Goal: Task Accomplishment & Management: Complete application form

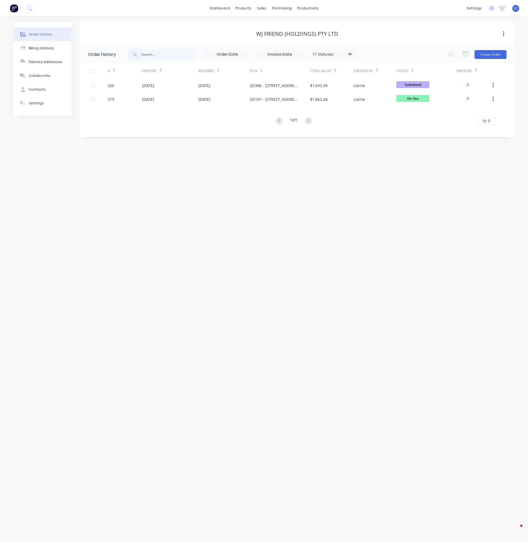
click at [182, 51] on input "text" at bounding box center [168, 54] width 54 height 11
type input "[PERSON_NAME]"
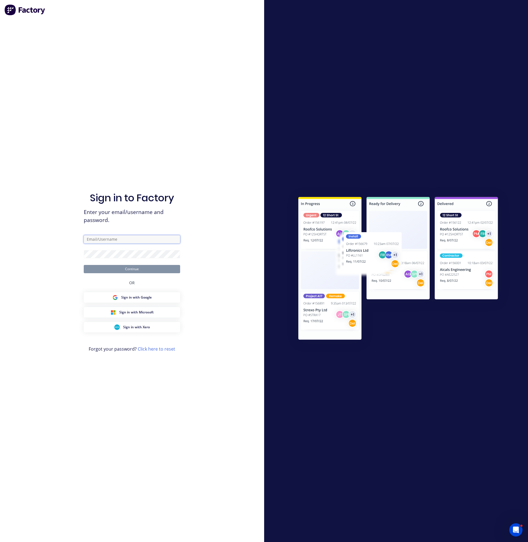
click at [108, 239] on input "text" at bounding box center [132, 239] width 96 height 8
type input "[EMAIL_ADDRESS][DOMAIN_NAME]"
click at [84, 265] on button "Continue" at bounding box center [132, 269] width 96 height 8
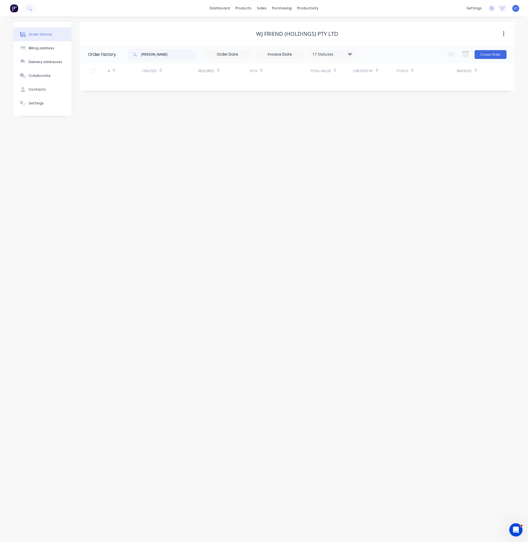
click at [37, 32] on div "Order history" at bounding box center [40, 34] width 23 height 5
click at [275, 25] on div "Sales Orders" at bounding box center [282, 26] width 23 height 5
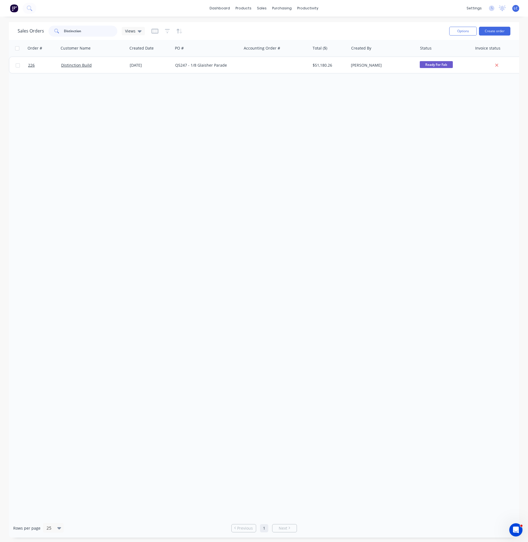
drag, startPoint x: 90, startPoint y: 29, endPoint x: 9, endPoint y: 30, distance: 81.2
click at [9, 30] on div "Sales Orders Distinction Views Options Create order" at bounding box center [264, 31] width 510 height 18
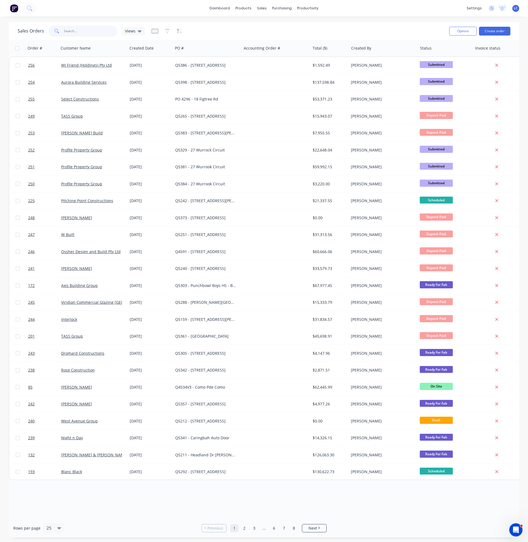
click at [89, 28] on input "text" at bounding box center [91, 31] width 54 height 11
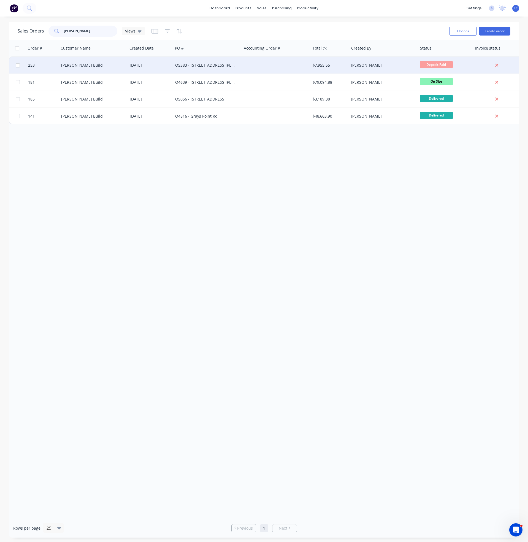
type input "[PERSON_NAME]"
click at [75, 61] on div "[PERSON_NAME] Build" at bounding box center [93, 65] width 69 height 17
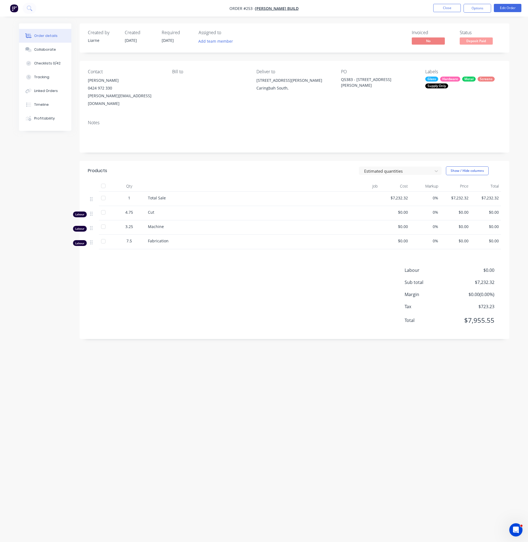
click at [263, 300] on div "Labour $0.00 Sub total $7,232.32 Margin $0.00 ( 0.00 %) Tax $723.23 Total $7,95…" at bounding box center [294, 299] width 413 height 64
drag, startPoint x: 346, startPoint y: 114, endPoint x: 337, endPoint y: 107, distance: 11.6
click at [343, 116] on div "Notes" at bounding box center [294, 134] width 429 height 37
click at [51, 47] on div "Collaborate" at bounding box center [45, 49] width 22 height 5
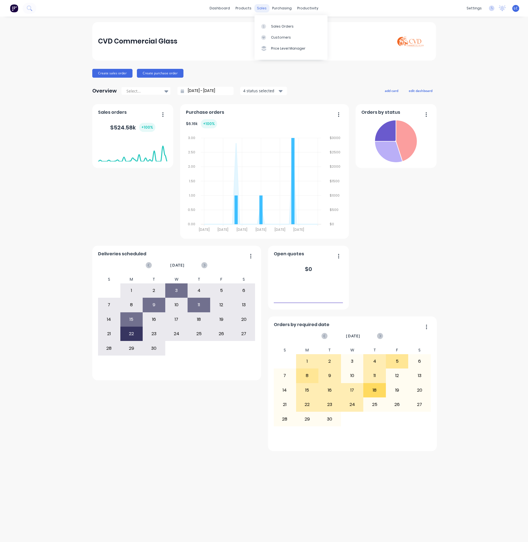
click at [260, 9] on div "sales" at bounding box center [261, 8] width 15 height 8
click at [267, 24] on div at bounding box center [265, 26] width 8 height 5
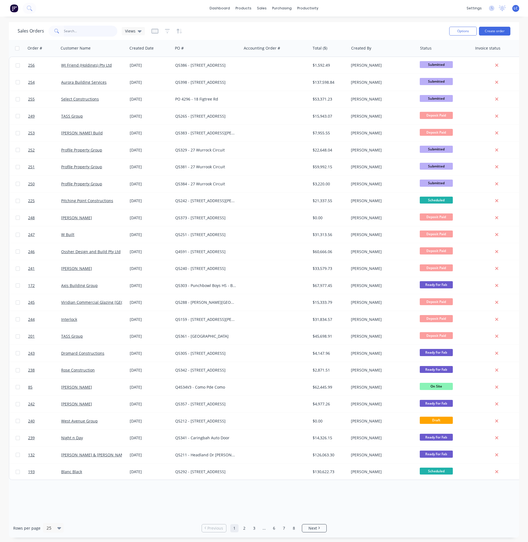
click at [72, 32] on input "text" at bounding box center [91, 31] width 54 height 11
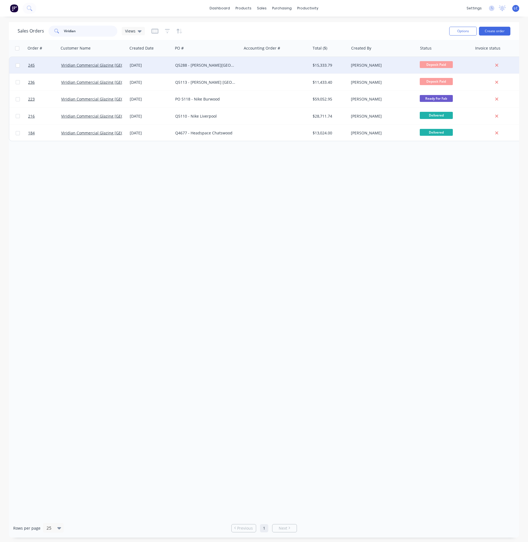
type input "Viridian"
click at [84, 60] on div "Viridian Commercial Glazing [GEOGRAPHIC_DATA]" at bounding box center [93, 65] width 69 height 17
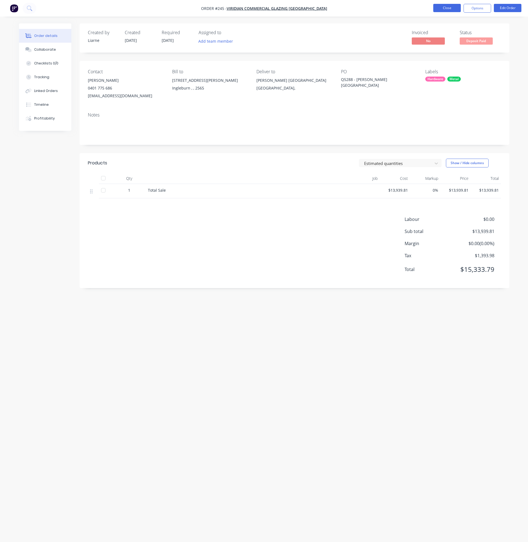
click at [449, 9] on button "Close" at bounding box center [447, 8] width 28 height 8
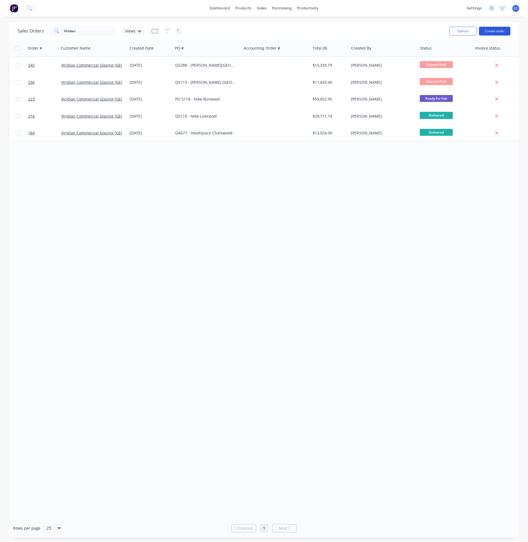
click at [495, 31] on button "Create order" at bounding box center [494, 31] width 31 height 9
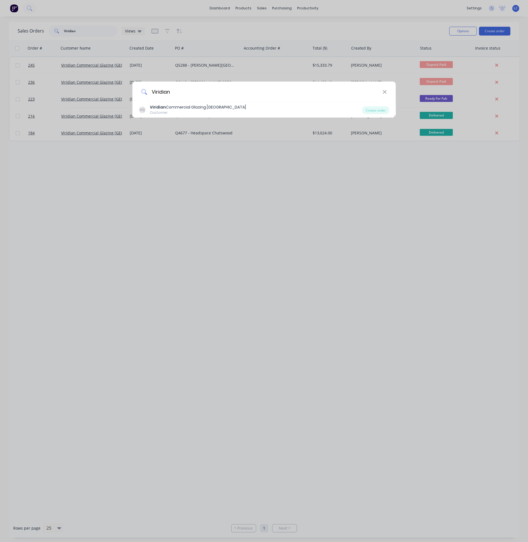
type input "Viridian"
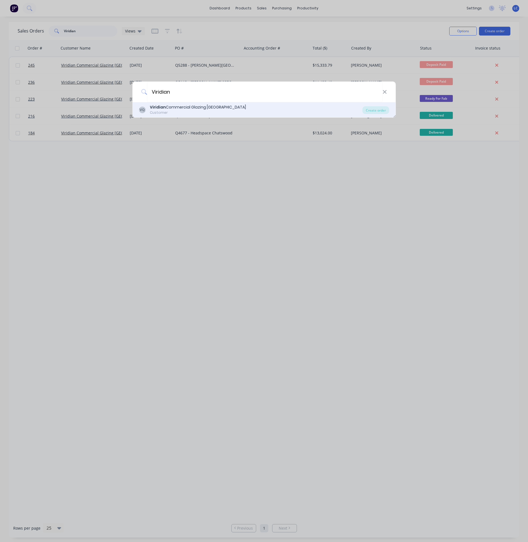
drag, startPoint x: 203, startPoint y: 107, endPoint x: 202, endPoint y: 103, distance: 3.9
click at [202, 104] on div "VQ Viridian Commercial Glazing Queensland Customer Create order" at bounding box center [263, 109] width 263 height 15
click at [191, 107] on div "Viridian Commercial Glazing Queensland" at bounding box center [198, 107] width 96 height 6
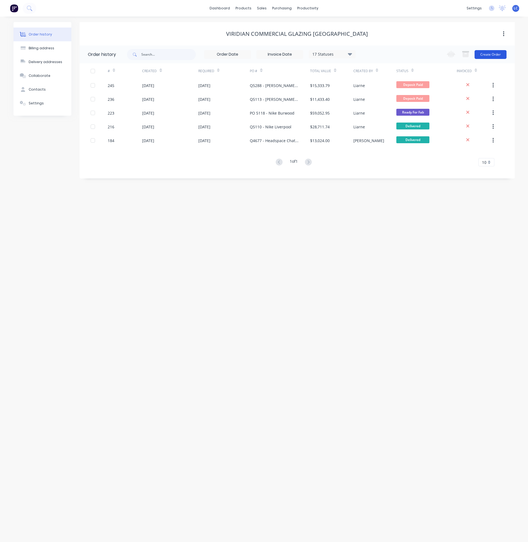
click at [486, 52] on button "Create Order" at bounding box center [490, 54] width 32 height 9
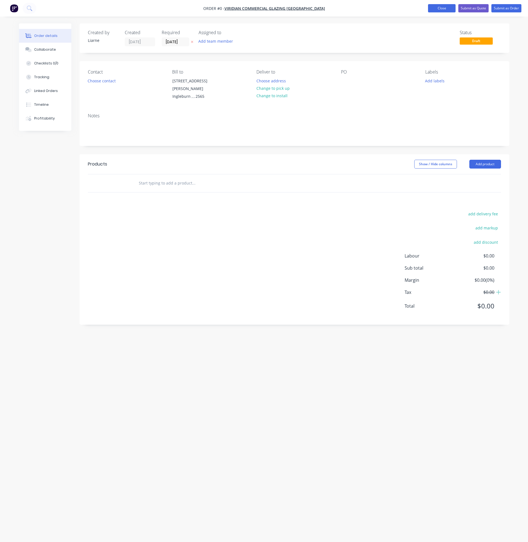
click at [443, 10] on button "Close" at bounding box center [442, 8] width 28 height 8
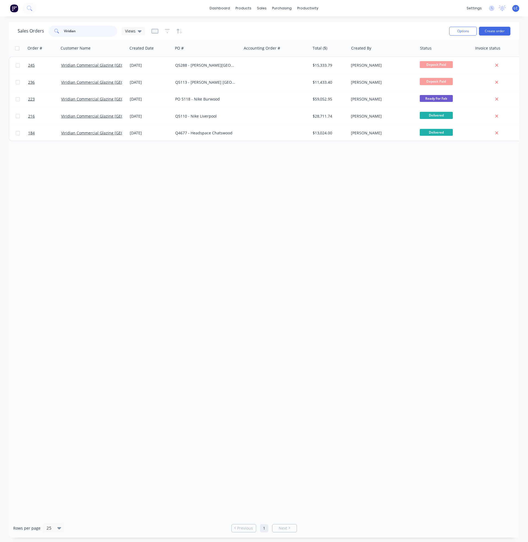
drag, startPoint x: 86, startPoint y: 34, endPoint x: -7, endPoint y: 23, distance: 93.9
click at [0, 23] on html "dashboard products sales purchasing productivity dashboard products Product Cat…" at bounding box center [264, 271] width 528 height 542
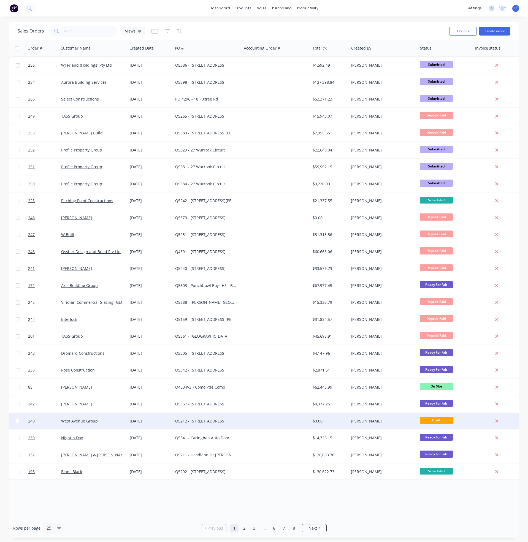
click at [191, 422] on div "Q5212 - [STREET_ADDRESS]" at bounding box center [205, 421] width 61 height 6
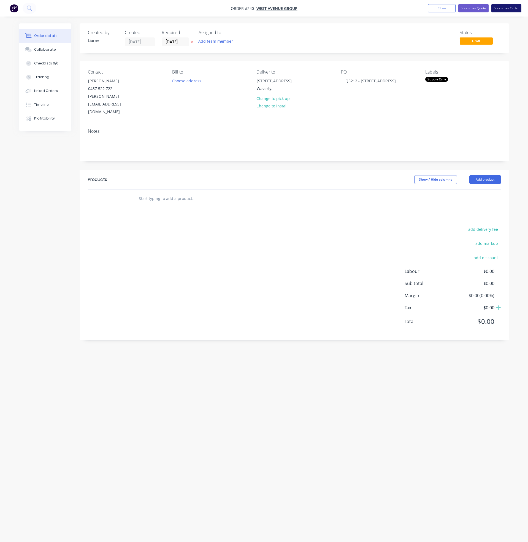
click at [500, 7] on button "Submit as Order" at bounding box center [506, 8] width 30 height 8
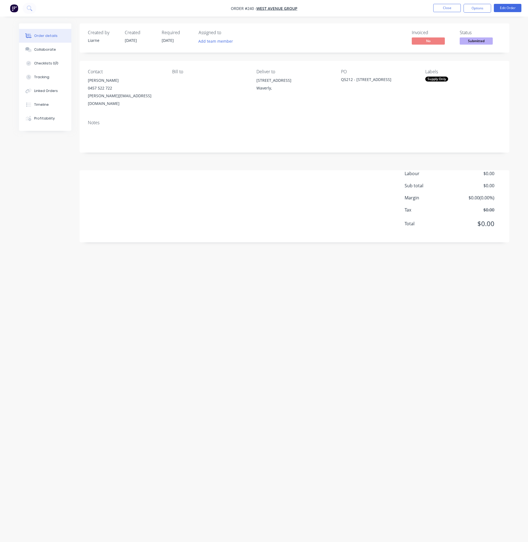
click at [30, 192] on div "Created by Liarne Created 04/09/25 Required 04/09/25 Assigned to Add team membe…" at bounding box center [264, 260] width 490 height 474
click at [435, 9] on button "Close" at bounding box center [447, 8] width 28 height 8
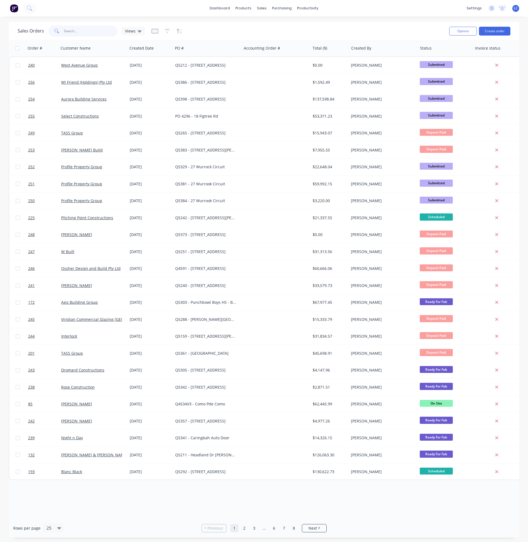
click at [92, 29] on input "text" at bounding box center [91, 31] width 54 height 11
click at [164, 50] on button "button" at bounding box center [164, 48] width 8 height 8
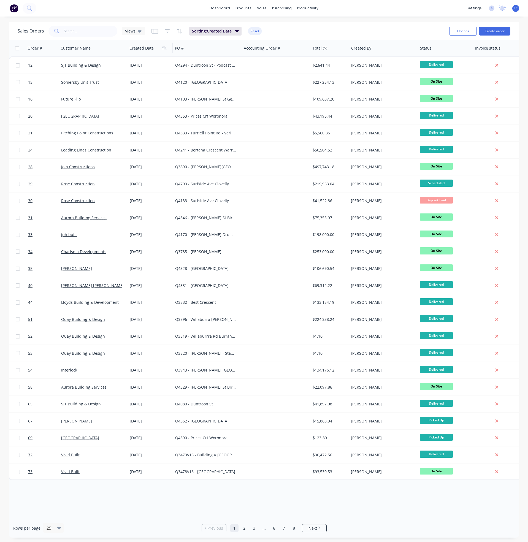
click at [164, 50] on button "button" at bounding box center [164, 48] width 8 height 8
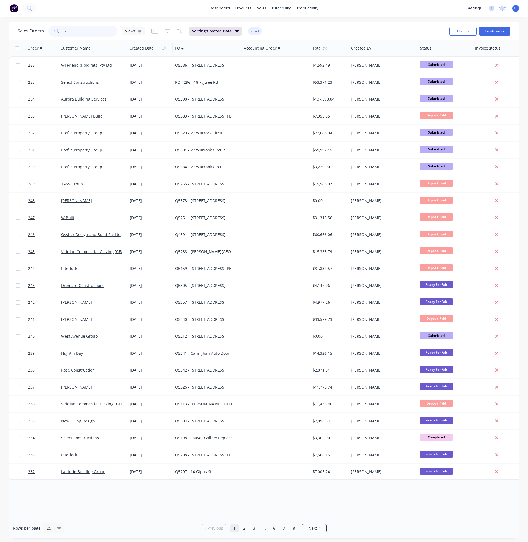
click at [85, 32] on input "text" at bounding box center [91, 31] width 54 height 11
click at [499, 31] on button "Create order" at bounding box center [494, 31] width 31 height 9
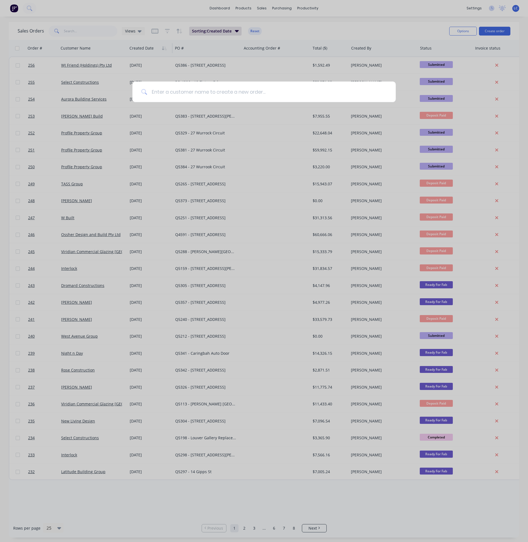
click at [213, 94] on input at bounding box center [267, 91] width 240 height 21
type input "Viridian"
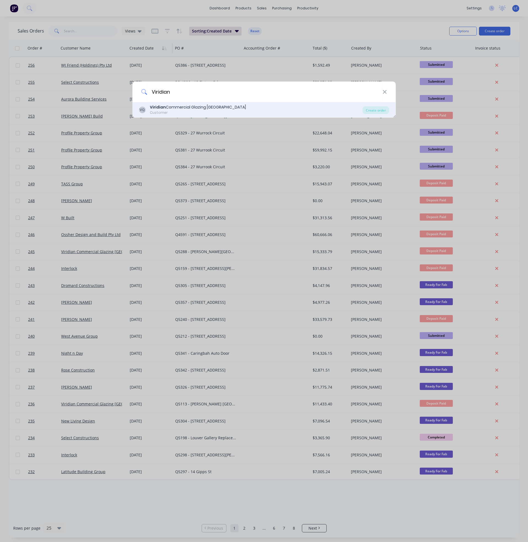
click at [164, 108] on b "Viridian" at bounding box center [158, 107] width 16 height 6
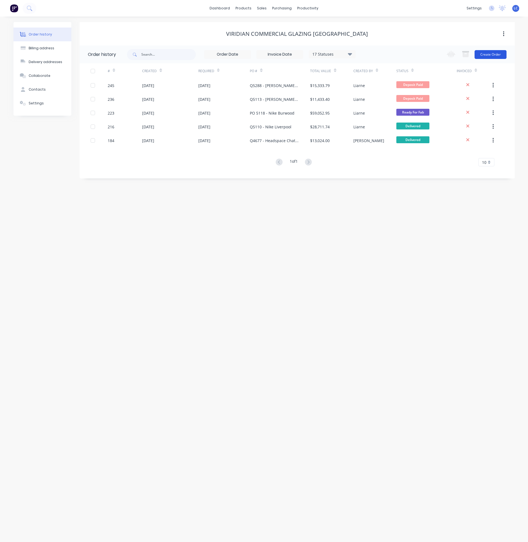
click at [495, 53] on button "Create Order" at bounding box center [490, 54] width 32 height 9
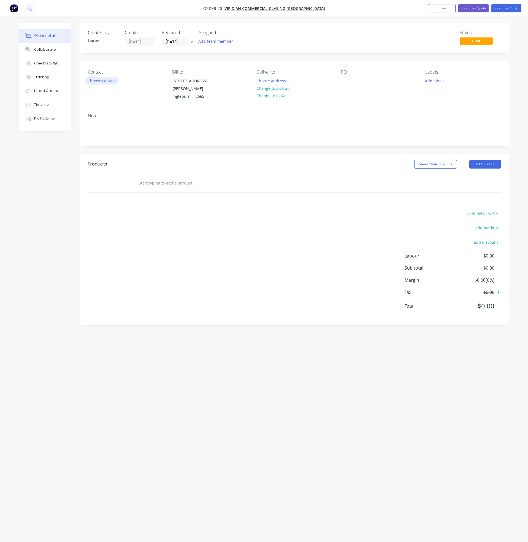
click at [91, 82] on button "Choose contact" at bounding box center [101, 80] width 34 height 7
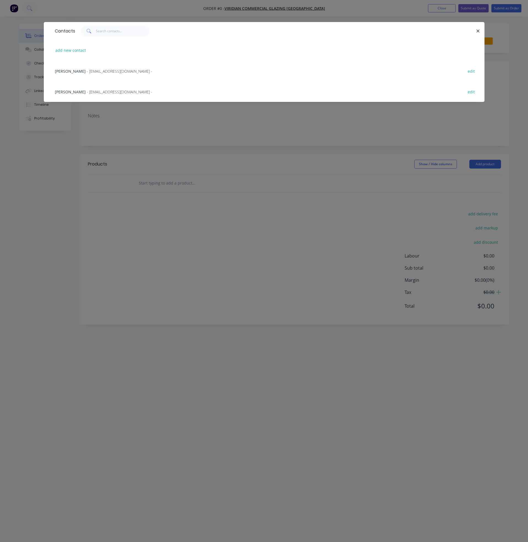
click at [87, 72] on span "- arozario@viridianglass.com -" at bounding box center [120, 71] width 66 height 5
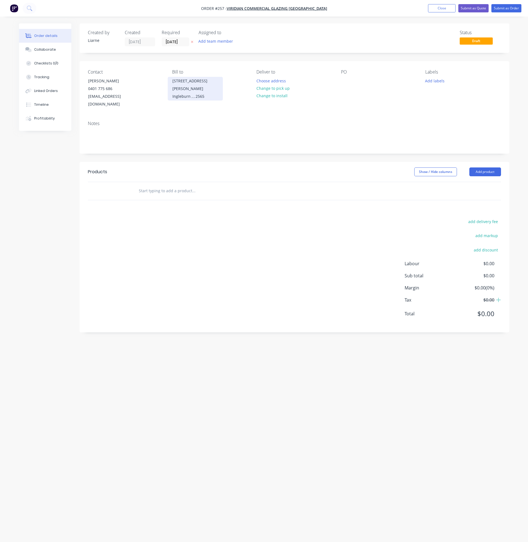
click at [180, 92] on div "Ingleburn , , 2565" at bounding box center [195, 96] width 46 height 8
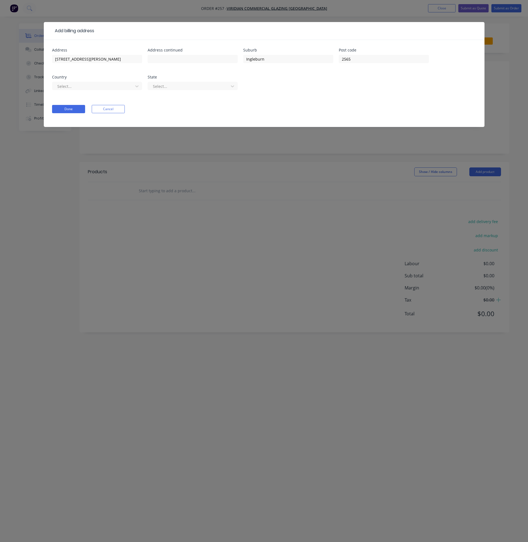
click at [211, 152] on div "Add billing address Address 8 Williamson Rd Address continued Suburb Ingleburn …" at bounding box center [264, 271] width 528 height 542
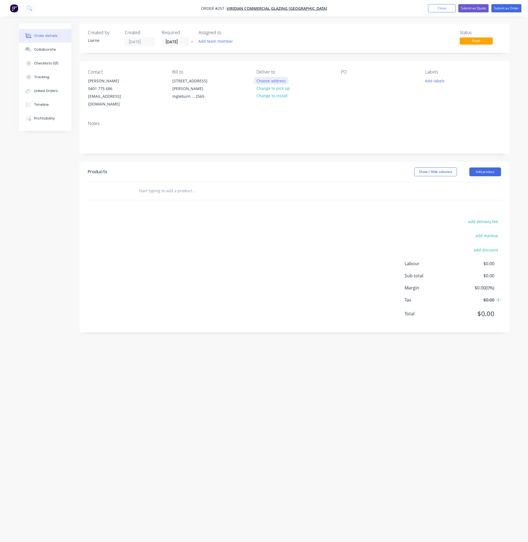
click at [277, 80] on button "Choose address" at bounding box center [270, 80] width 35 height 7
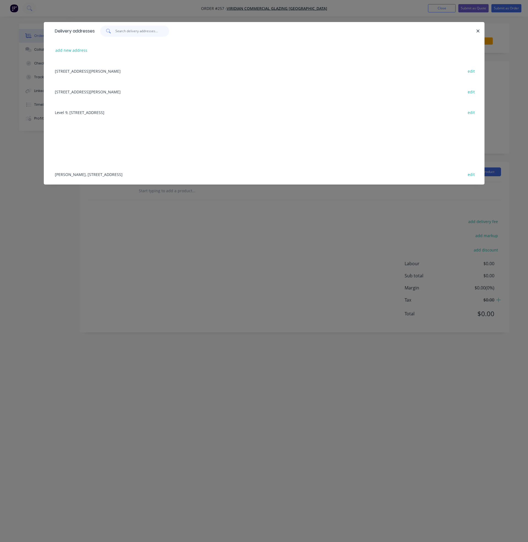
click at [121, 31] on input "text" at bounding box center [142, 31] width 54 height 11
type input "Nike Burwood"
click at [73, 50] on button "add new address" at bounding box center [72, 50] width 38 height 7
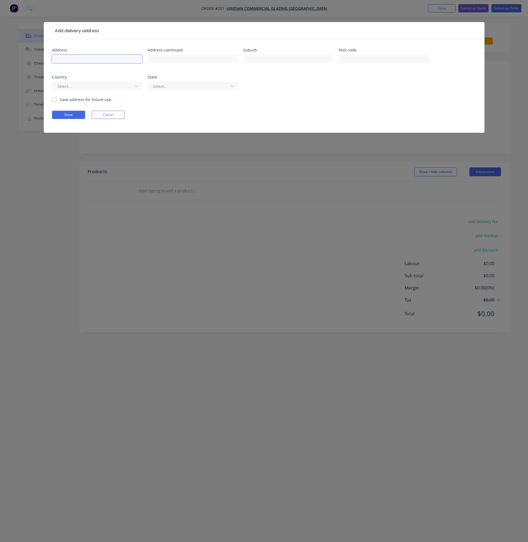
drag, startPoint x: 99, startPoint y: 59, endPoint x: 89, endPoint y: 61, distance: 10.2
click at [99, 59] on input "text" at bounding box center [97, 59] width 90 height 8
type input "NIke Burwood"
click button "Done" at bounding box center [68, 115] width 33 height 8
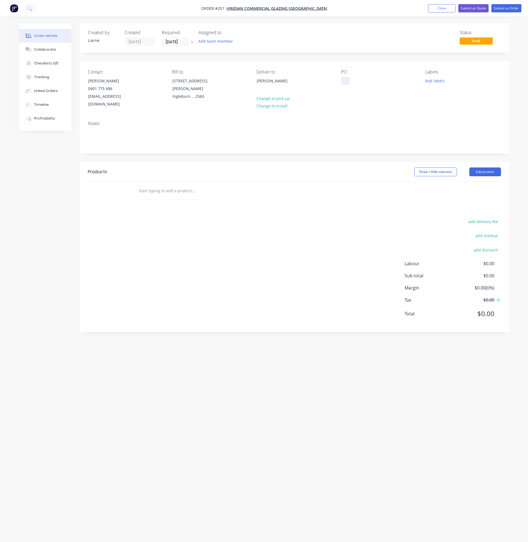
click at [340, 78] on div "Contact Gus Rozario 0401 775 686 arozario@viridianglass.com Bill to 8 Williamso…" at bounding box center [294, 88] width 429 height 55
click at [341, 82] on div at bounding box center [345, 81] width 9 height 8
click at [343, 83] on div at bounding box center [345, 81] width 9 height 8
click at [427, 82] on button "Add labels" at bounding box center [434, 80] width 25 height 7
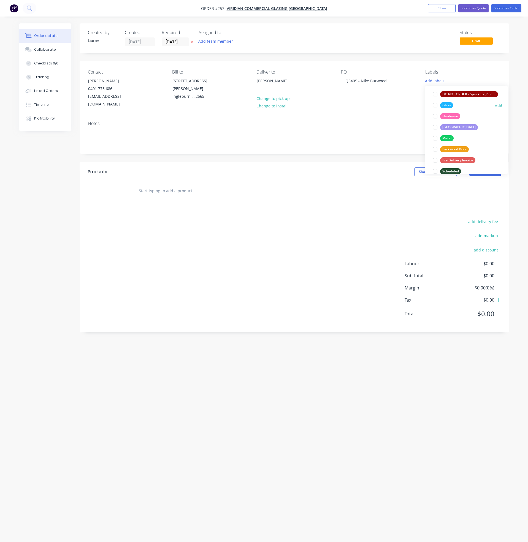
click at [435, 107] on div at bounding box center [434, 105] width 11 height 11
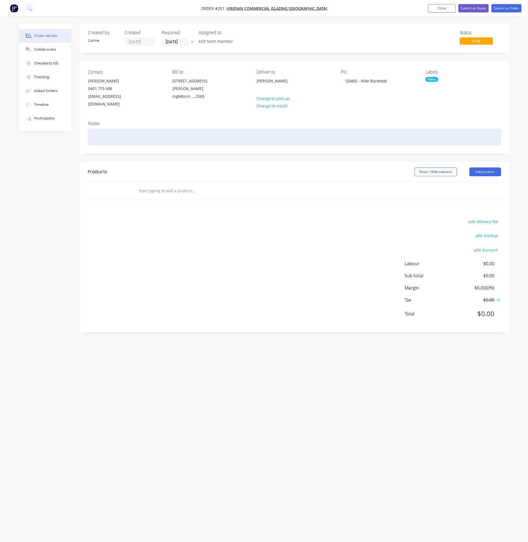
click at [367, 129] on div at bounding box center [294, 137] width 413 height 17
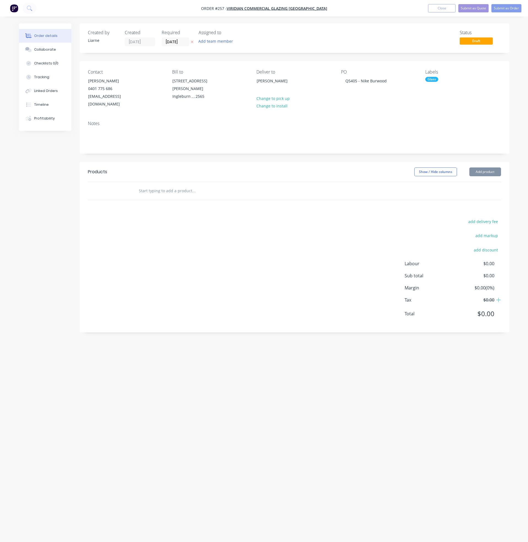
click at [121, 274] on div "add delivery fee add markup add discount Labour $0.00 Sub total $0.00 Margin $0…" at bounding box center [294, 271] width 413 height 106
click at [169, 185] on input "text" at bounding box center [193, 190] width 110 height 11
click at [492, 167] on button "Add product" at bounding box center [485, 171] width 32 height 9
click at [179, 185] on input "text" at bounding box center [193, 190] width 110 height 11
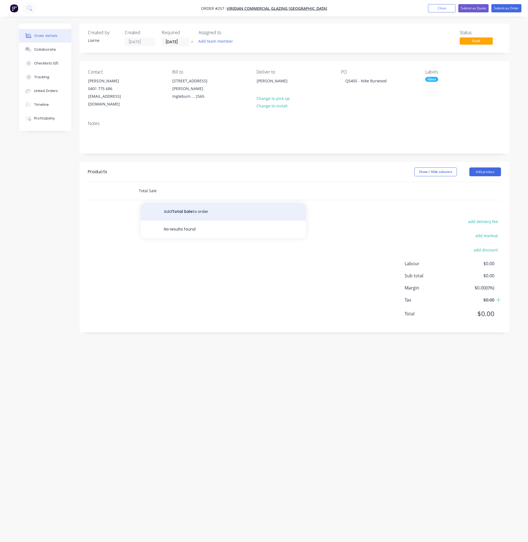
type input "Total Sale"
click at [206, 207] on button "Add Total Sale to order" at bounding box center [223, 212] width 165 height 18
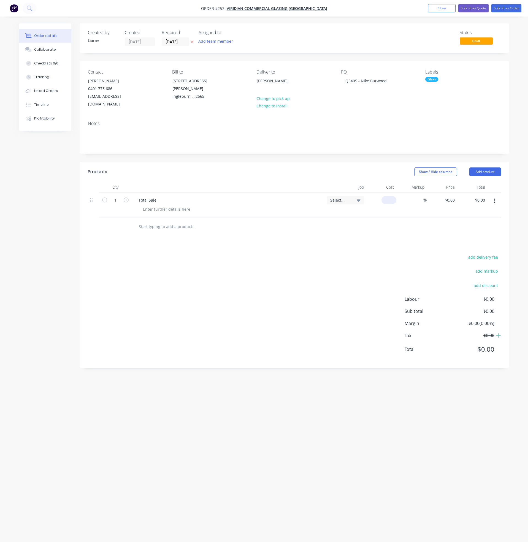
click at [391, 196] on input at bounding box center [389, 200] width 13 height 8
type input "$1,346.84"
click at [504, 7] on button "Submit as Order" at bounding box center [506, 8] width 30 height 8
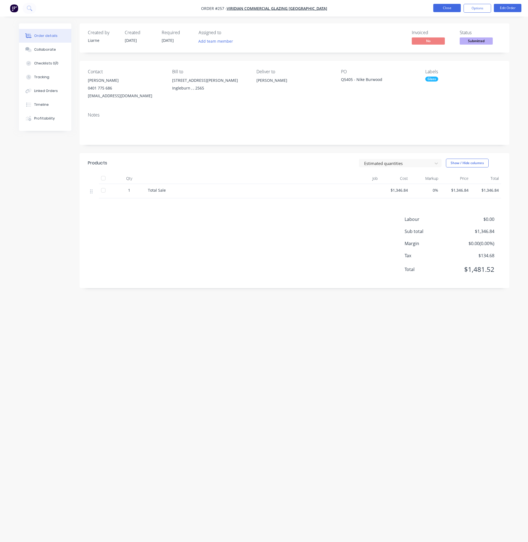
click at [444, 8] on button "Close" at bounding box center [447, 8] width 28 height 8
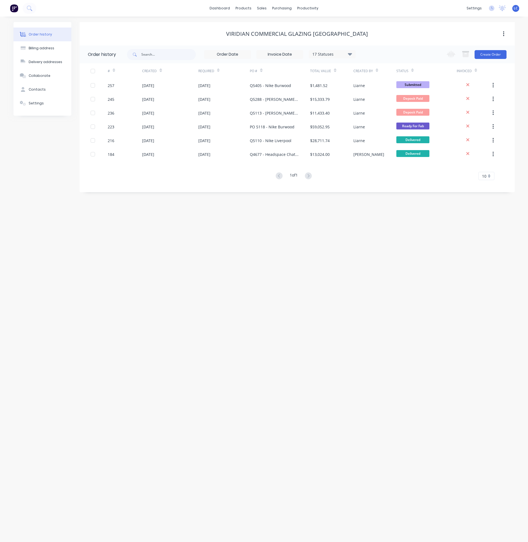
click at [163, 50] on div "17 Statuses Invoice Status Invoiced Not Invoiced Partial Order Status All Archi…" at bounding box center [241, 54] width 228 height 18
click at [162, 52] on input "text" at bounding box center [168, 54] width 54 height 11
type input "JPH"
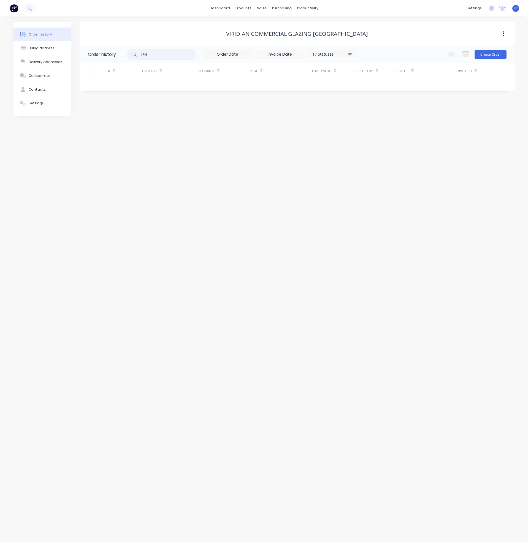
drag, startPoint x: 157, startPoint y: 54, endPoint x: 113, endPoint y: 54, distance: 44.3
click at [113, 54] on header "Order history JPH 17 Statuses Invoice Status Invoiced Not Invoiced Partial Orde…" at bounding box center [297, 54] width 435 height 18
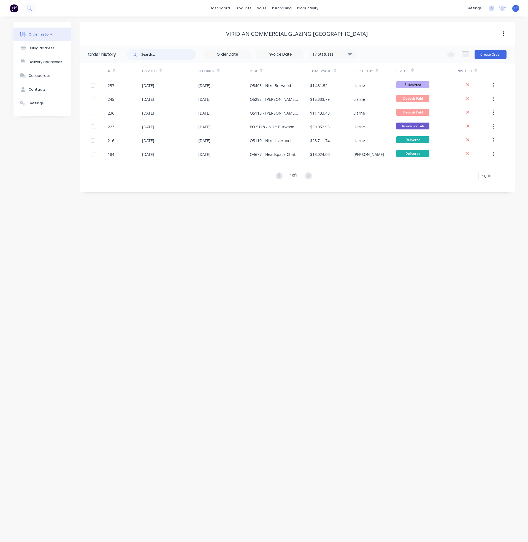
click at [153, 55] on input "text" at bounding box center [168, 54] width 54 height 11
type input "8a Lyons"
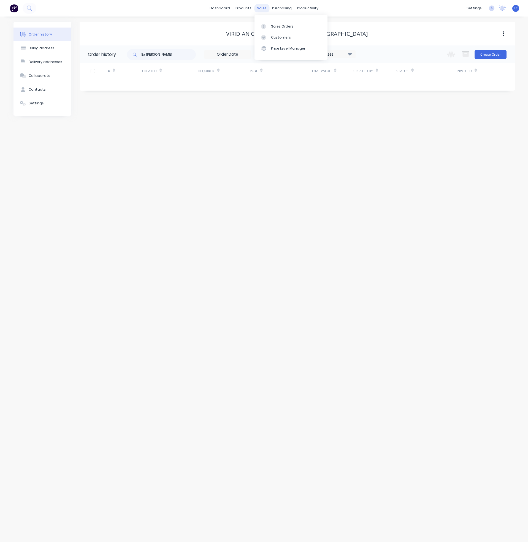
click at [260, 6] on div "sales" at bounding box center [261, 8] width 15 height 8
click at [285, 26] on div "Sales Orders" at bounding box center [282, 26] width 23 height 5
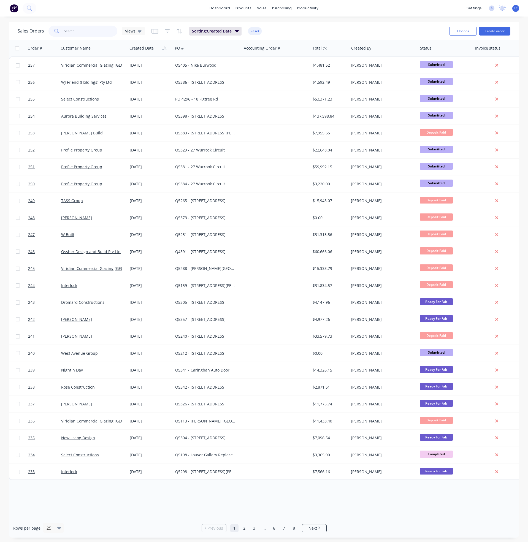
click at [80, 32] on input "text" at bounding box center [91, 31] width 54 height 11
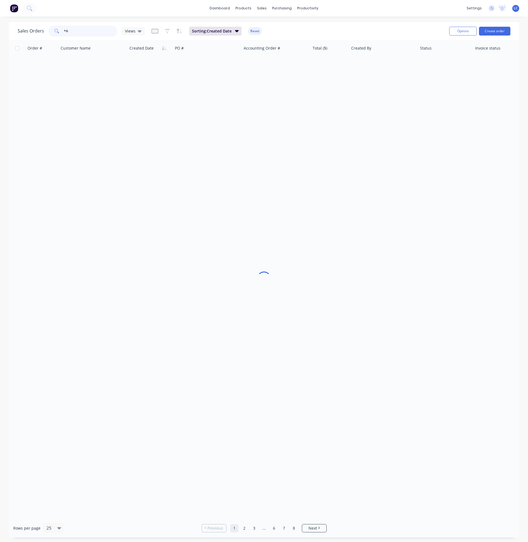
type input "*"
type input "8"
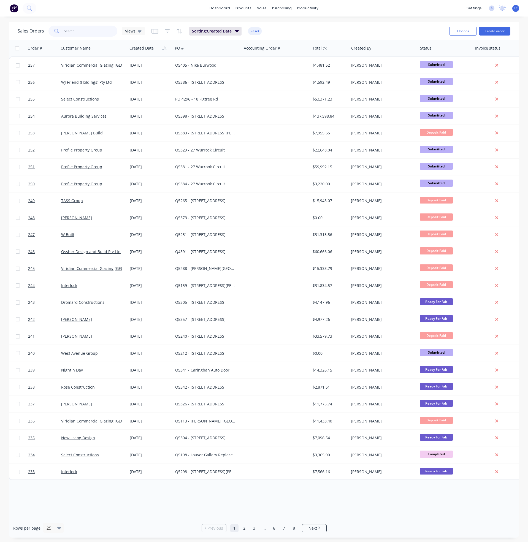
type input "9"
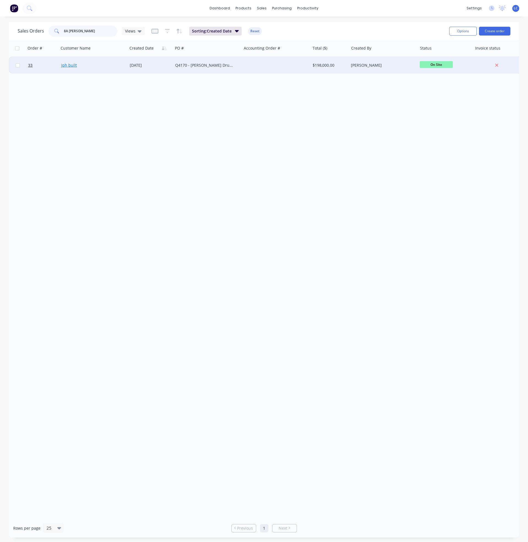
type input "8A Lyons"
click at [62, 65] on link "jph built" at bounding box center [69, 64] width 16 height 5
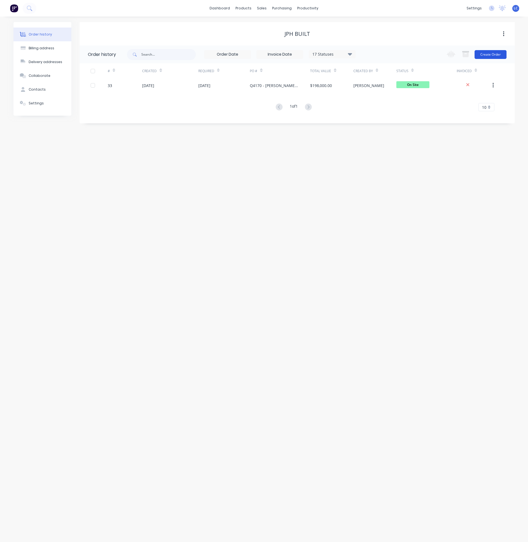
click at [490, 53] on button "Create Order" at bounding box center [490, 54] width 32 height 9
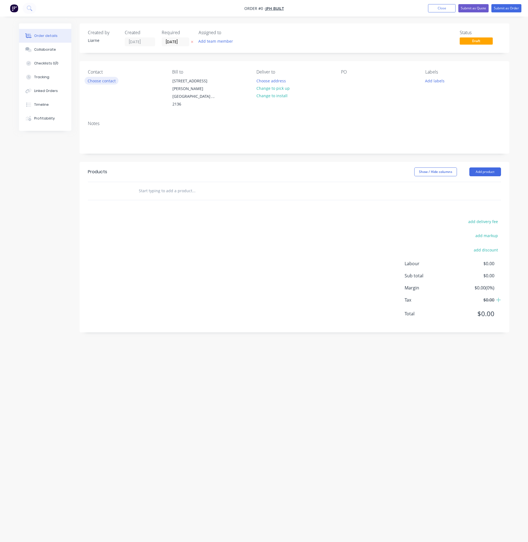
click at [104, 81] on button "Choose contact" at bounding box center [101, 80] width 34 height 7
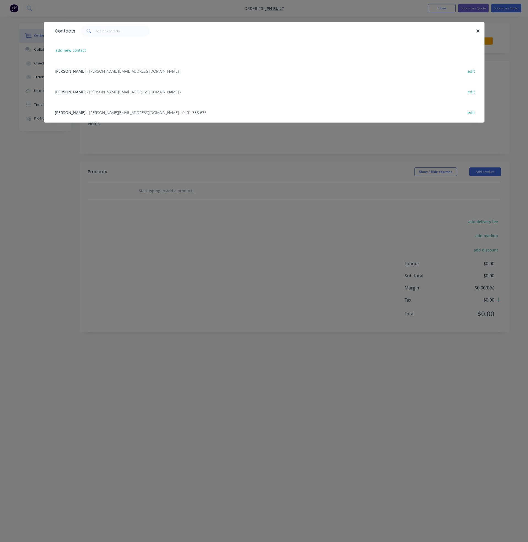
click at [95, 69] on span "- isaac@jphbuilt.com.au -" at bounding box center [134, 71] width 94 height 5
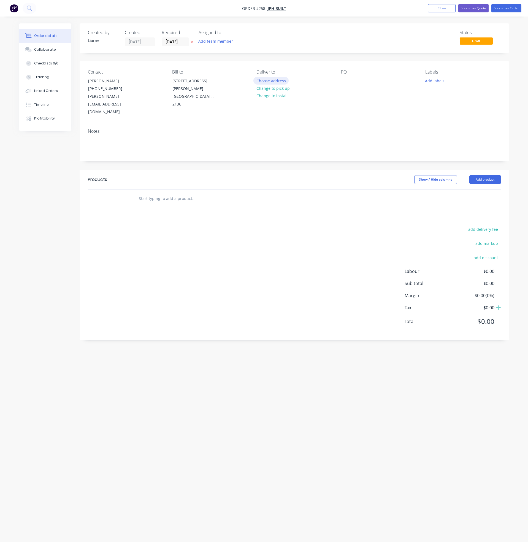
click at [270, 80] on button "Choose address" at bounding box center [270, 80] width 35 height 7
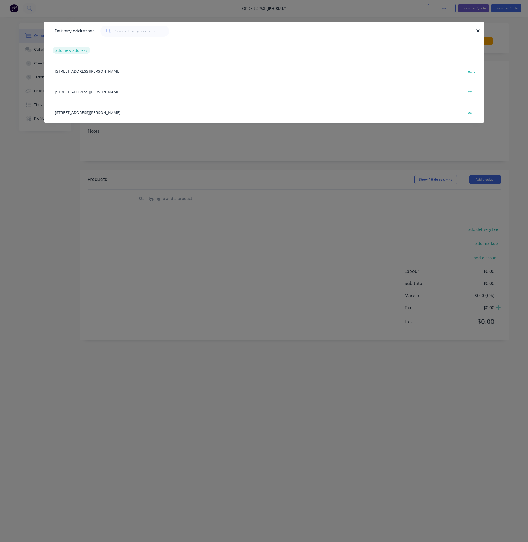
click at [81, 49] on button "add new address" at bounding box center [72, 50] width 38 height 7
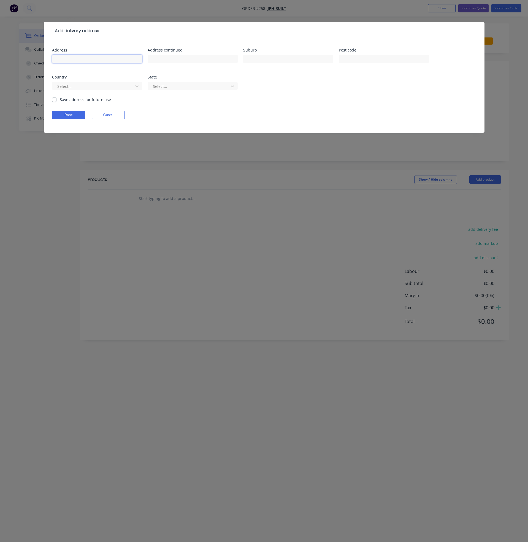
click at [79, 56] on input "text" at bounding box center [97, 59] width 90 height 8
type input "8A Lyons Road"
type input "Drummoyne"
click at [60, 99] on label "Save address for future use" at bounding box center [85, 100] width 51 height 6
click at [53, 99] on input "Save address for future use" at bounding box center [54, 99] width 4 height 5
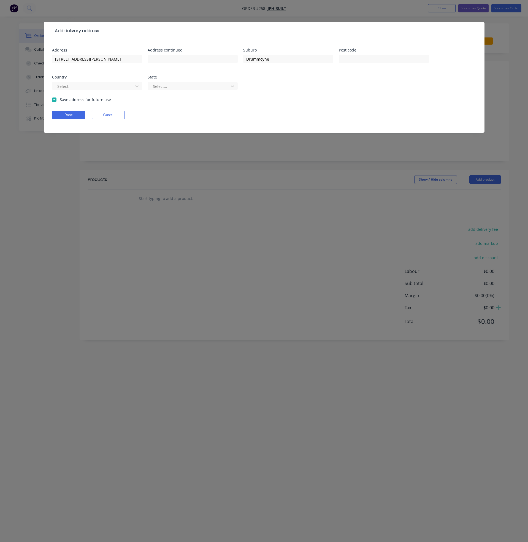
checkbox input "true"
drag, startPoint x: 61, startPoint y: 112, endPoint x: 66, endPoint y: 111, distance: 5.0
click at [65, 111] on button "Done" at bounding box center [68, 115] width 33 height 8
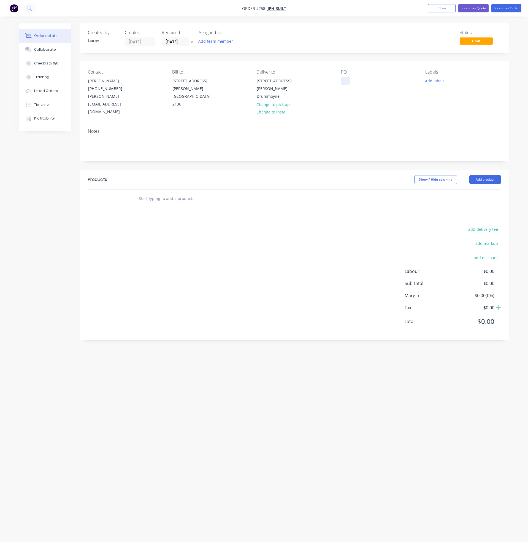
click at [349, 79] on div at bounding box center [345, 81] width 9 height 8
click at [353, 83] on div "PO" at bounding box center [348, 81] width 14 height 8
click at [438, 78] on button "Add labels" at bounding box center [434, 80] width 25 height 7
click at [436, 140] on div at bounding box center [434, 140] width 11 height 11
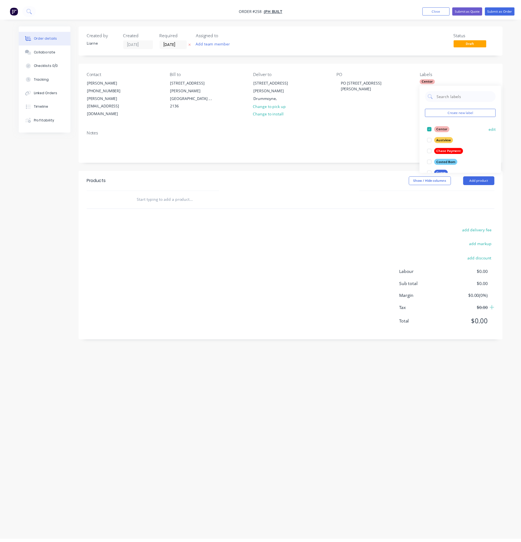
scroll to position [41, 0]
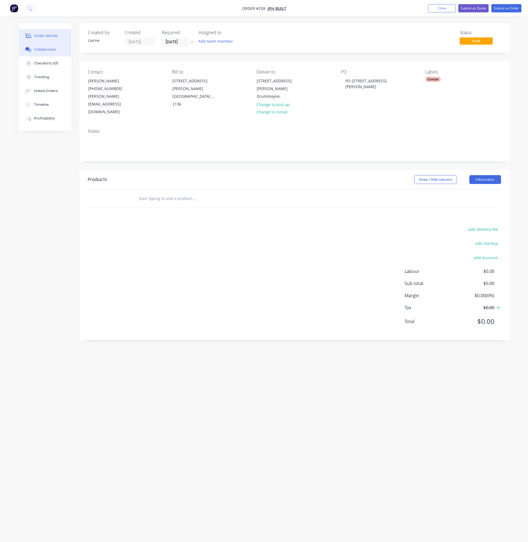
click at [45, 50] on div "Collaborate" at bounding box center [45, 49] width 22 height 5
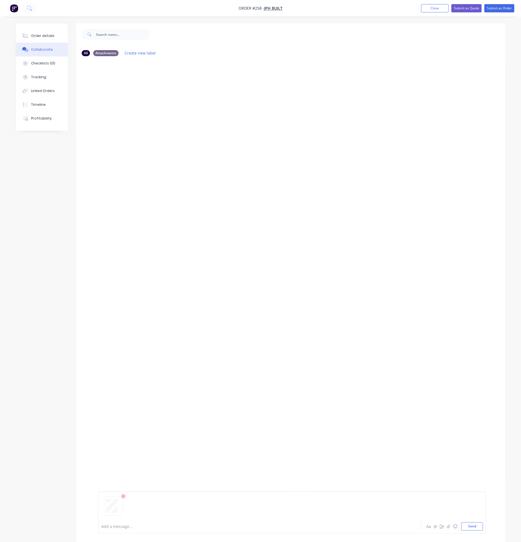
drag, startPoint x: 472, startPoint y: 527, endPoint x: 459, endPoint y: 524, distance: 13.1
click at [471, 526] on button "Send" at bounding box center [473, 526] width 22 height 8
click at [3, 447] on div "Order details Collaborate Checklists 0/0 Tracking Linked Orders Timeline Profit…" at bounding box center [260, 275] width 521 height 550
